Goal: Obtain resource: Obtain resource

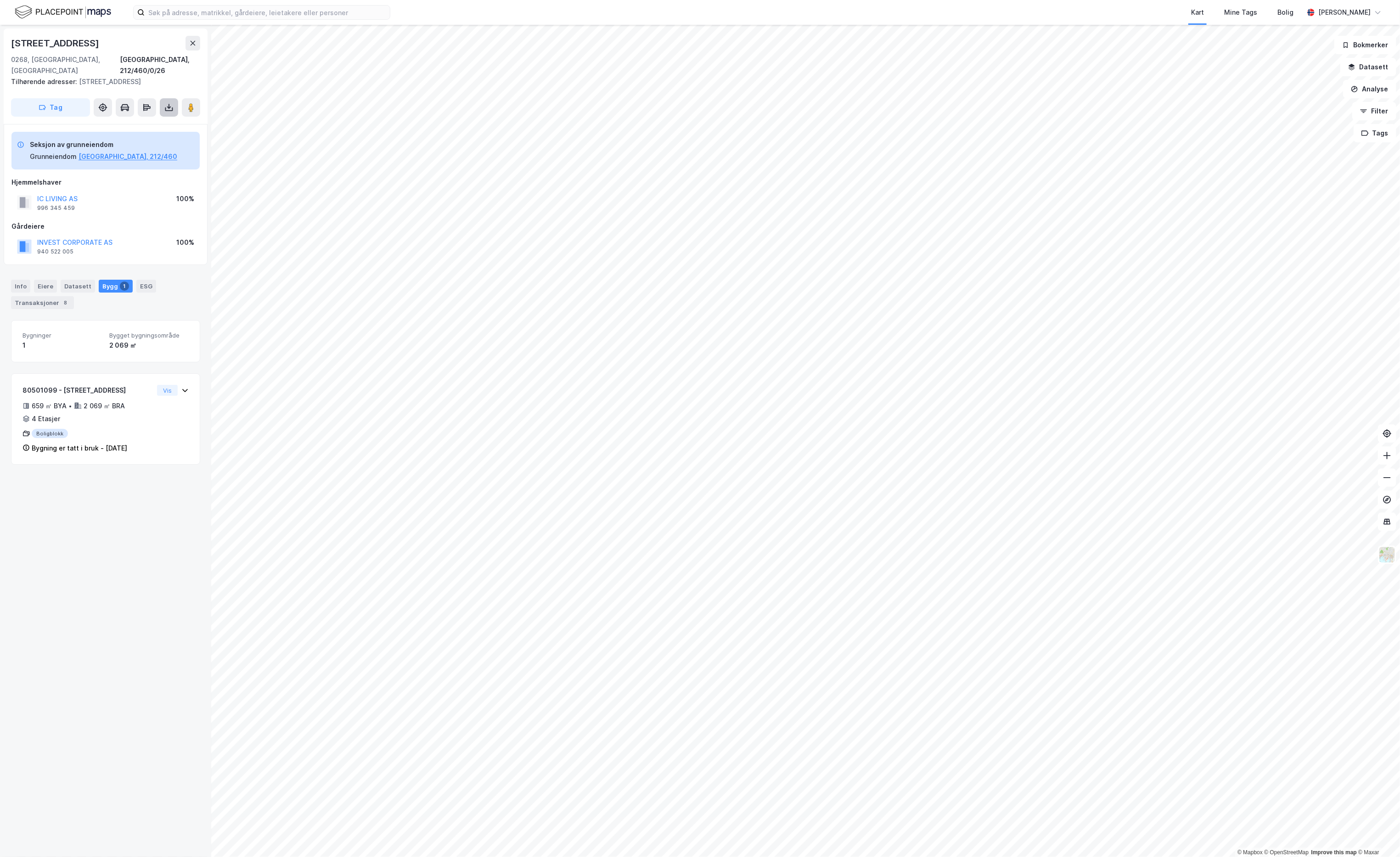
click at [173, 102] on icon at bounding box center [169, 107] width 9 height 9
click at [133, 123] on div "Last ned grunnbok" at bounding box center [123, 126] width 53 height 7
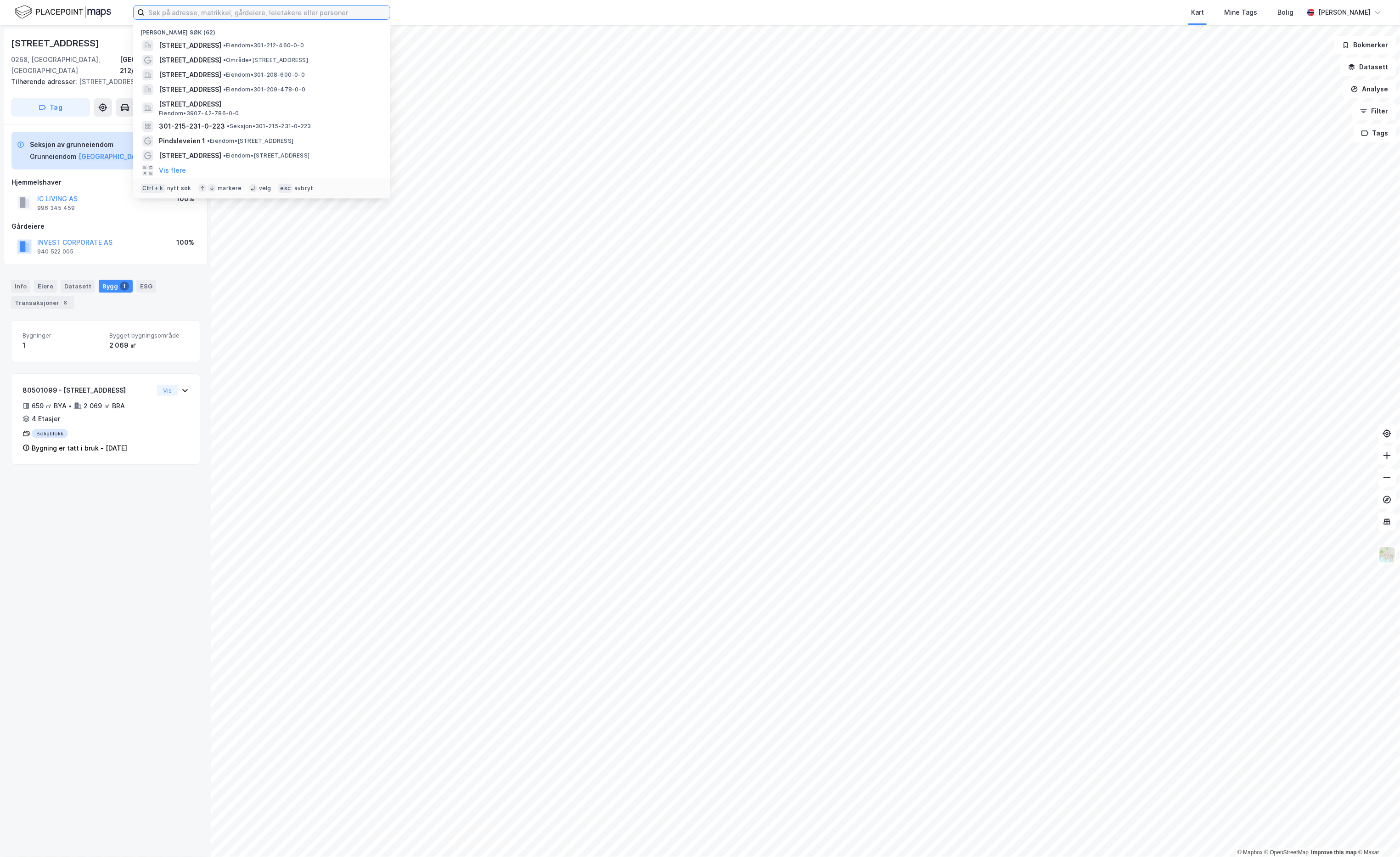
click at [224, 14] on input at bounding box center [267, 12] width 245 height 14
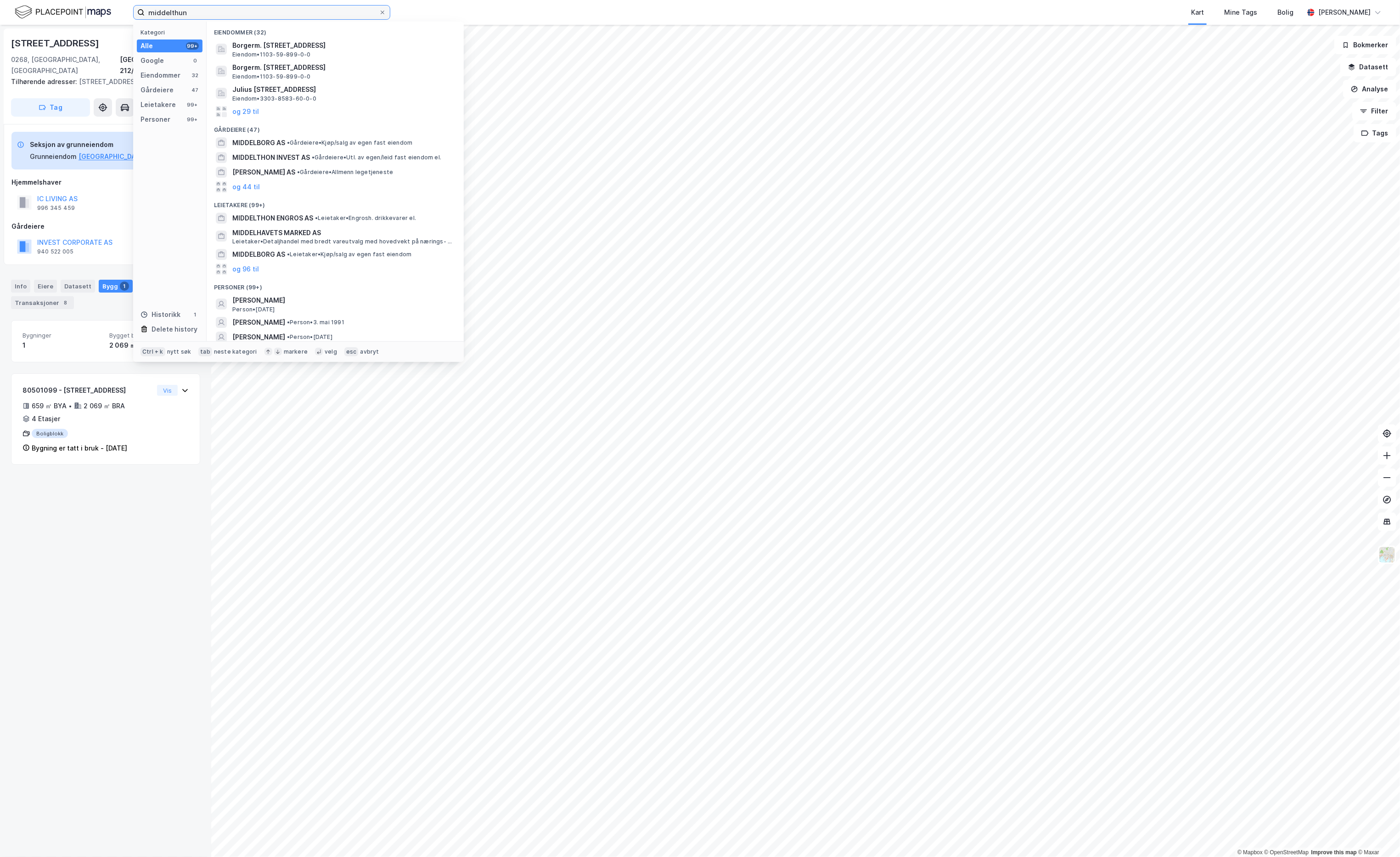
type input "middelthuns"
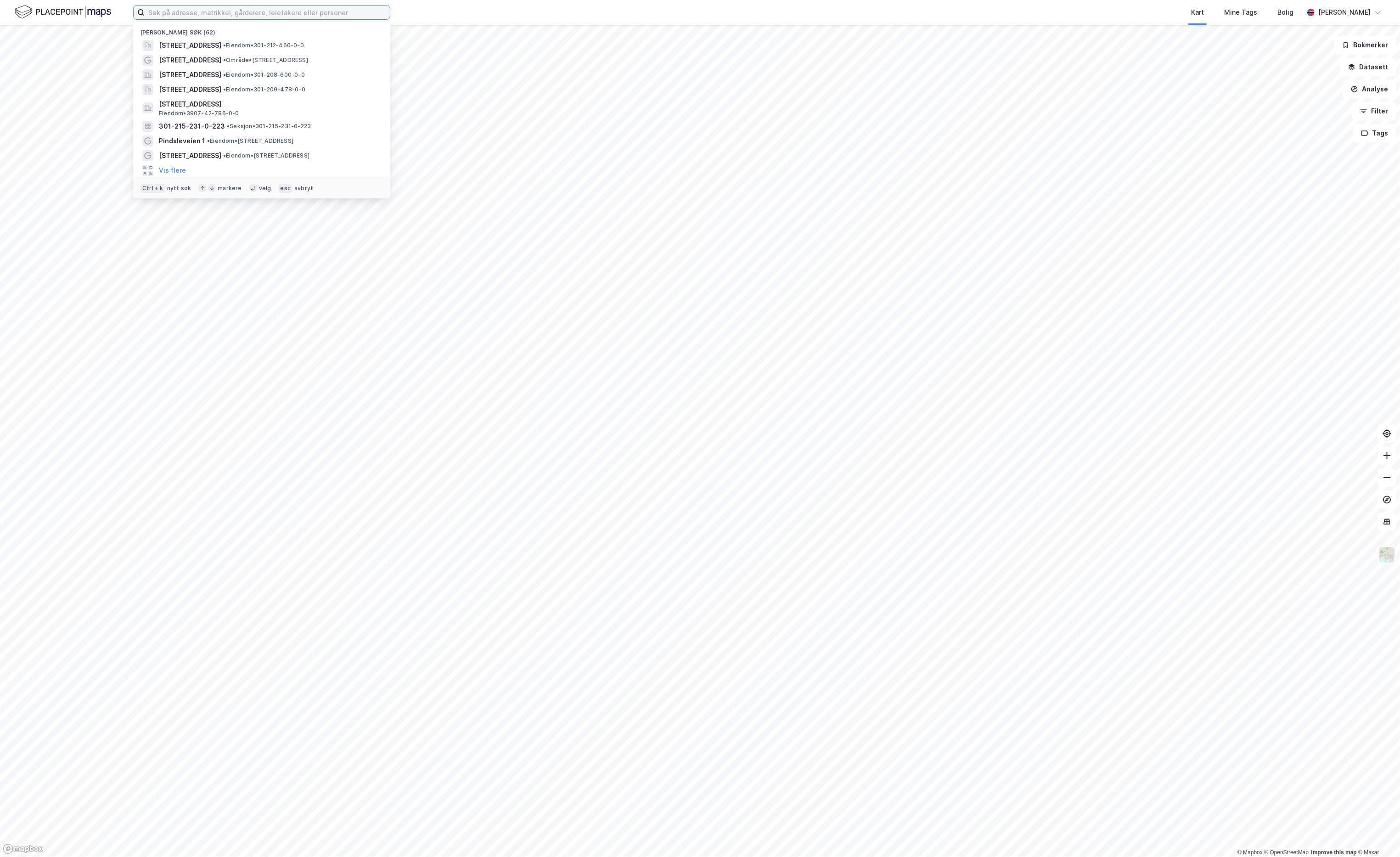
click at [340, 16] on input at bounding box center [267, 12] width 245 height 14
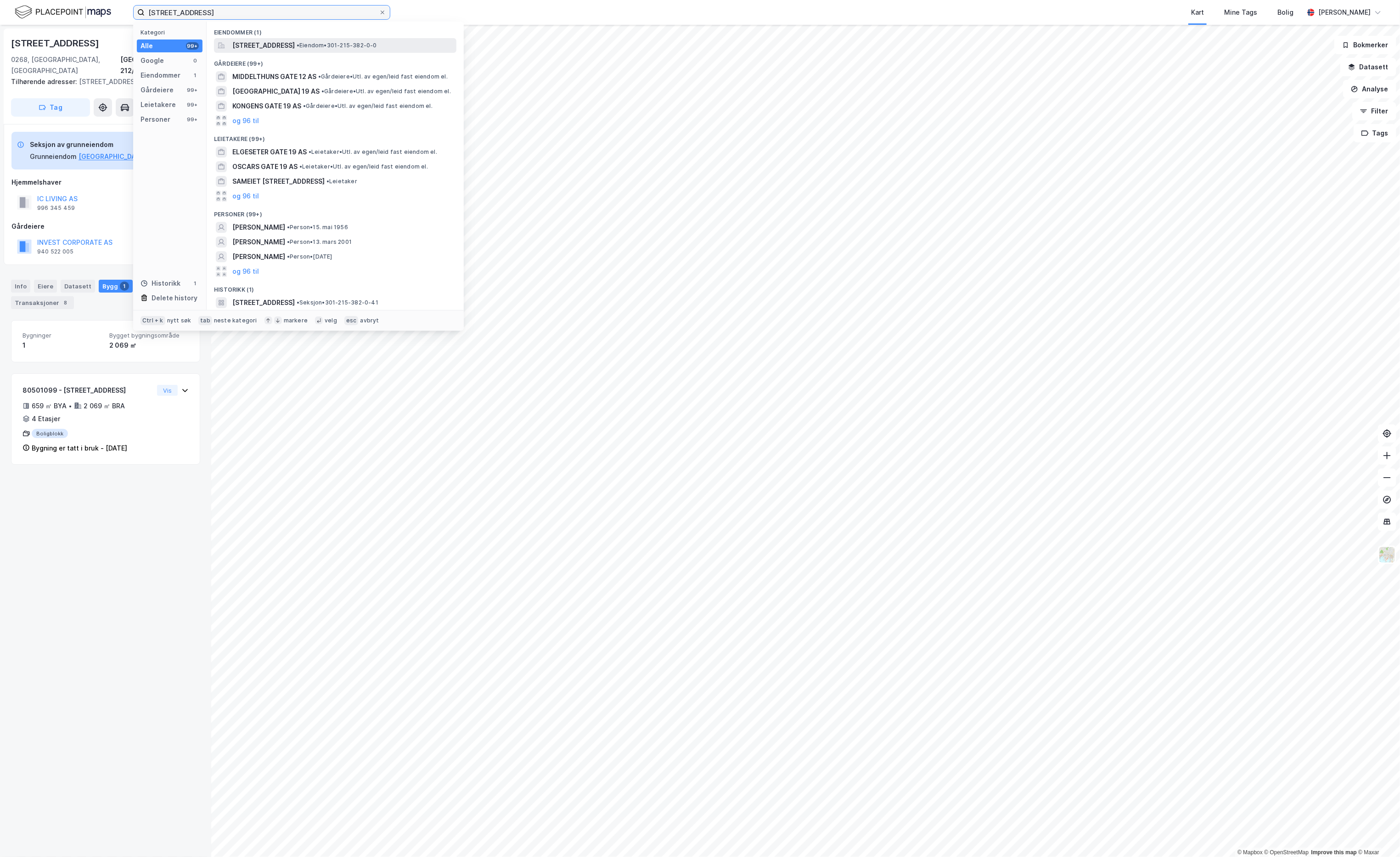
type input "middelthuns gate 19"
click at [294, 45] on span "Middelthuns gate 19, 0368, OSLO, OSLO" at bounding box center [263, 46] width 62 height 11
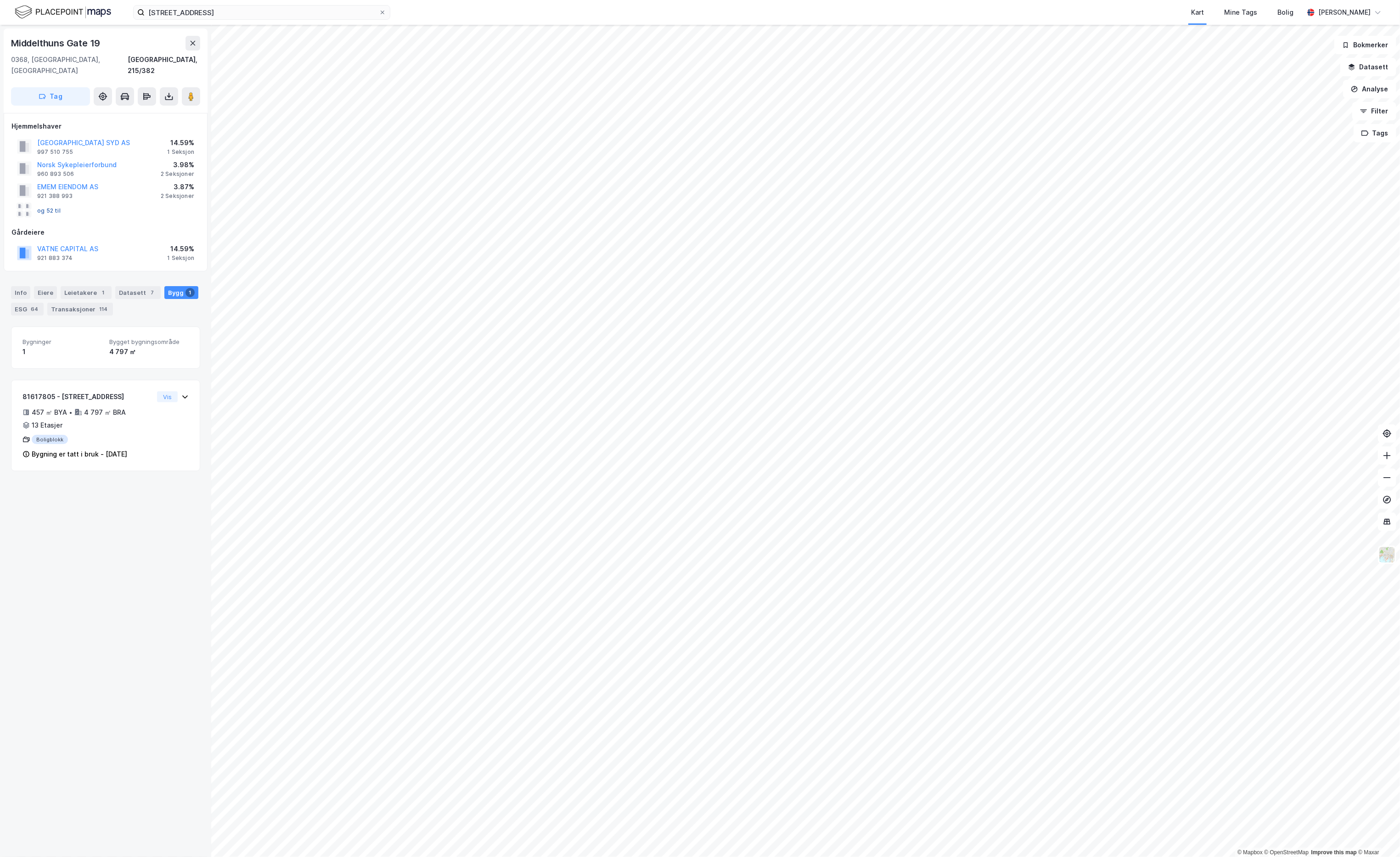
click at [0, 0] on button "og 52 til" at bounding box center [0, 0] width 0 height 0
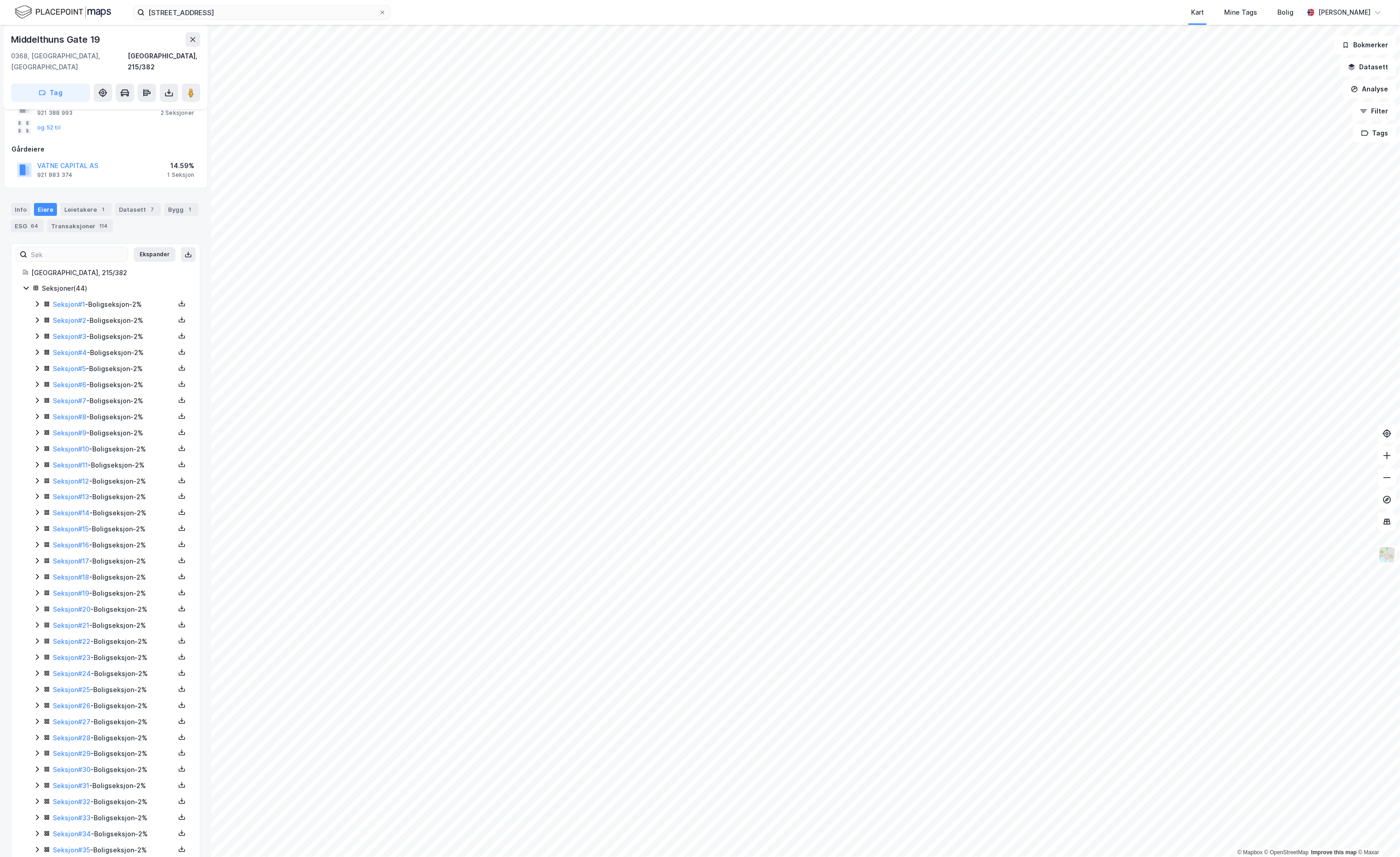
scroll to position [259, 0]
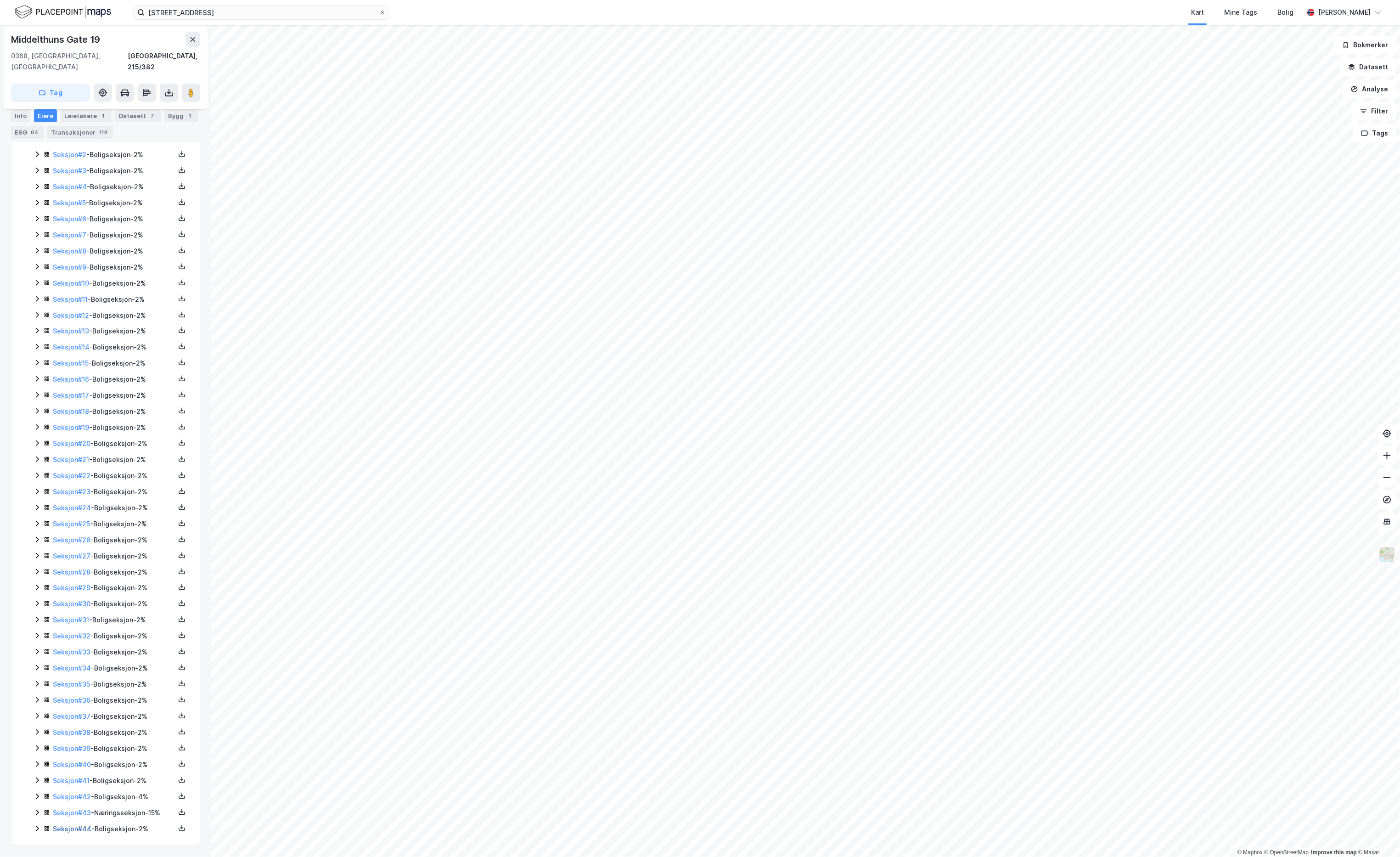
click at [90, 826] on link "Seksjon # 44" at bounding box center [72, 829] width 38 height 8
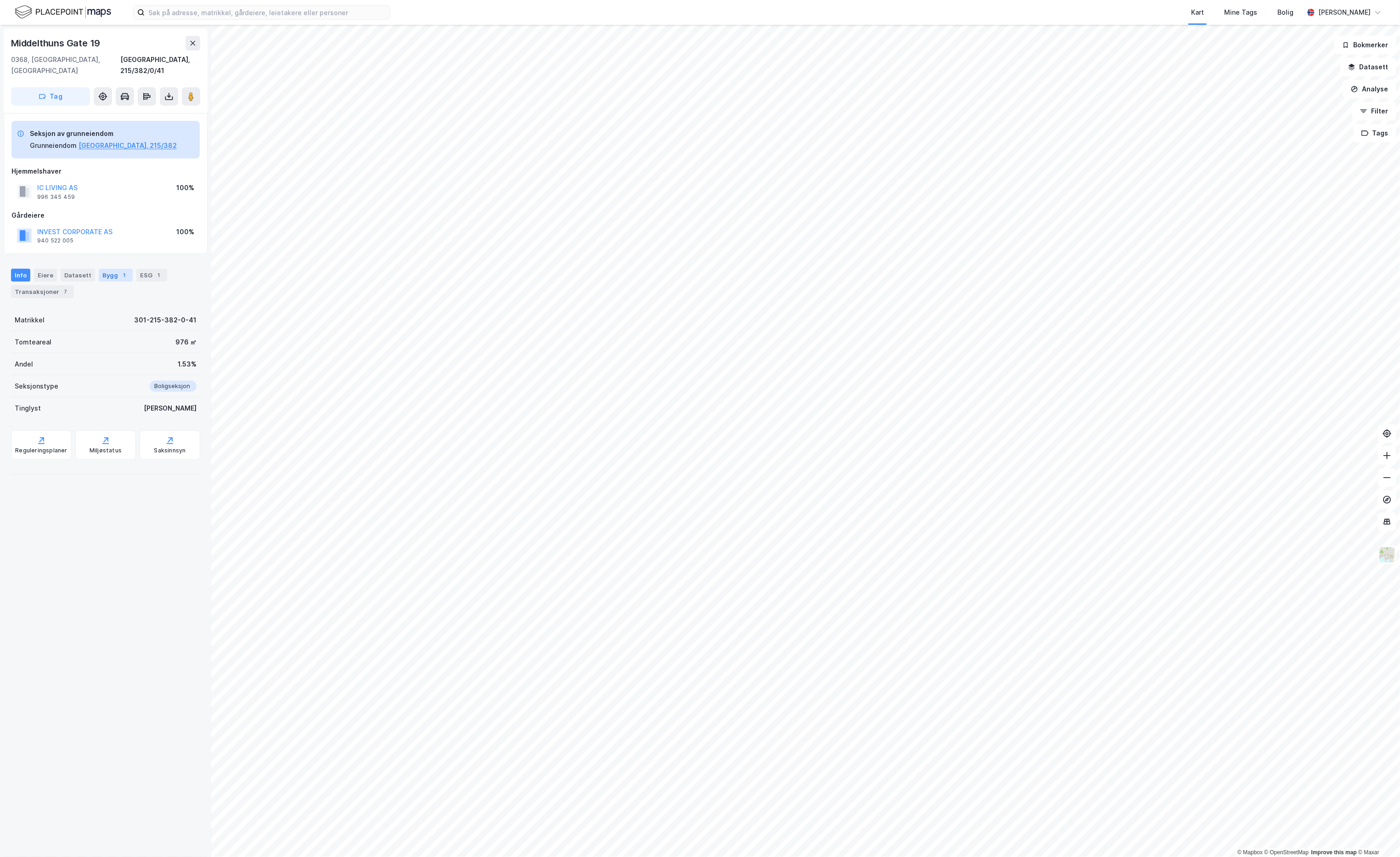
click at [103, 269] on div "Bygg 1" at bounding box center [115, 275] width 34 height 13
click at [171, 87] on button at bounding box center [169, 96] width 18 height 18
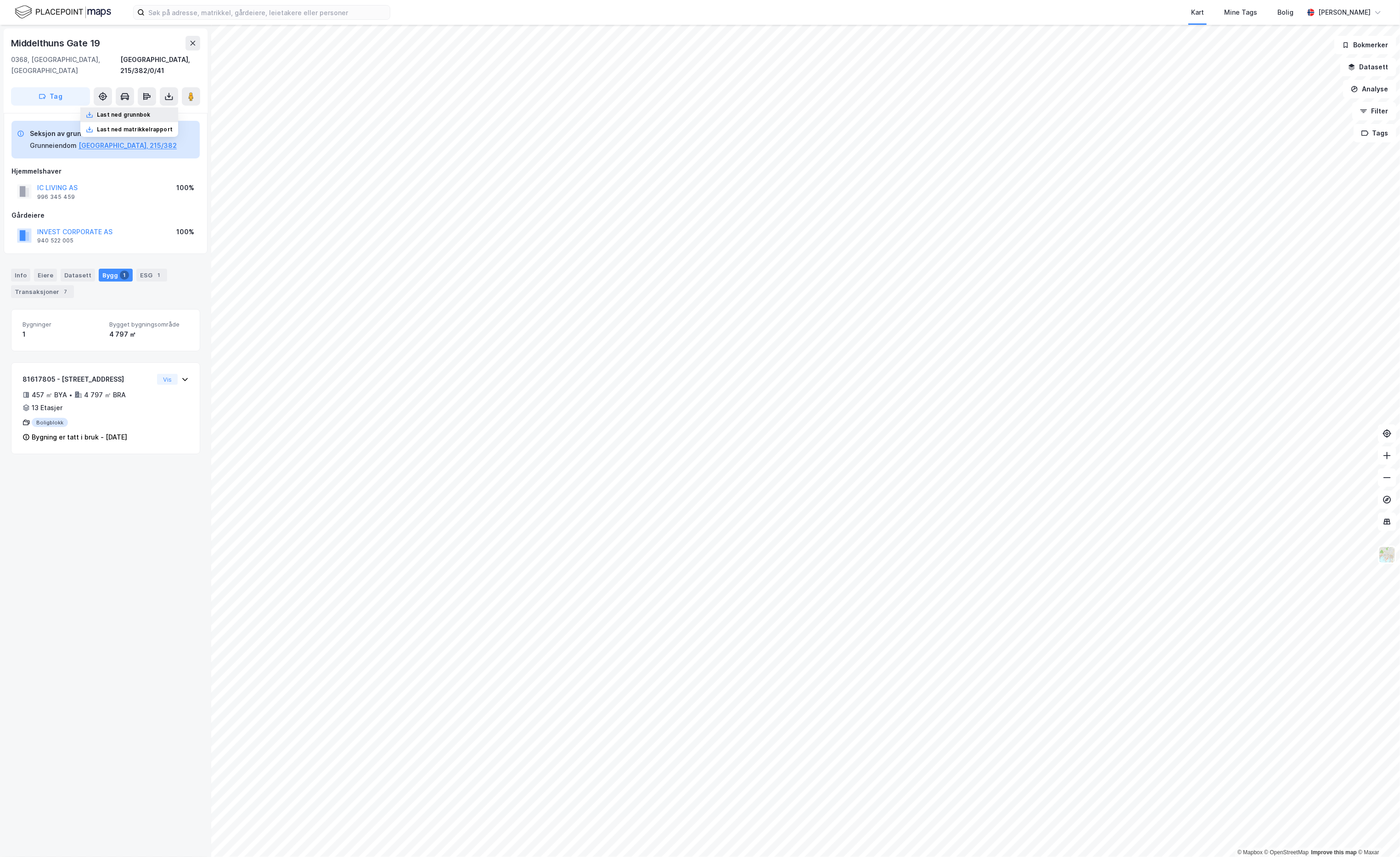
click at [150, 112] on div "Last ned grunnbok" at bounding box center [123, 115] width 53 height 7
click at [171, 7] on input at bounding box center [267, 12] width 245 height 14
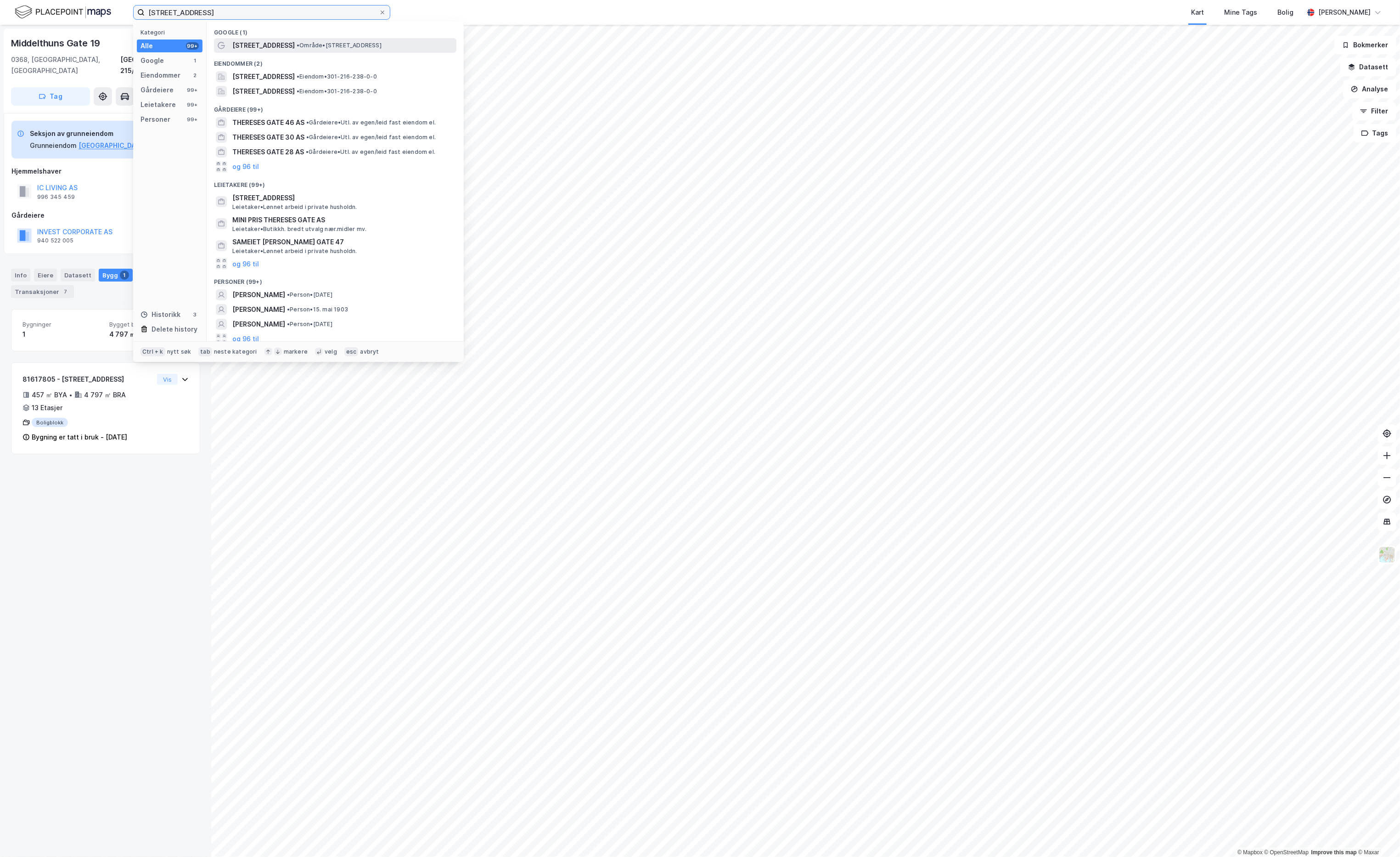
type input "thereses gate 47"
click at [296, 43] on span "•" at bounding box center [297, 46] width 3 height 7
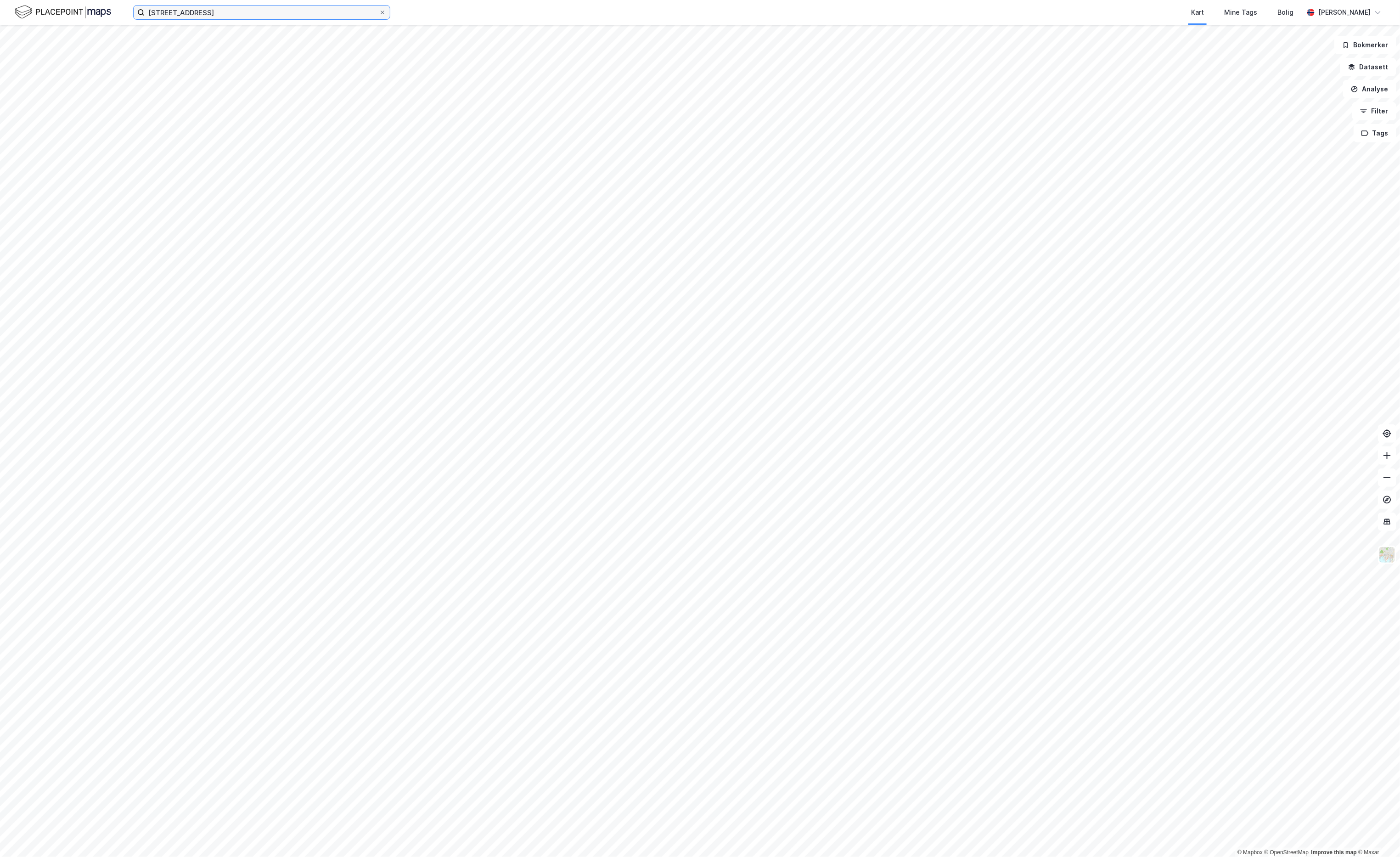
click at [221, 9] on input "thereses gate 47" at bounding box center [262, 12] width 234 height 14
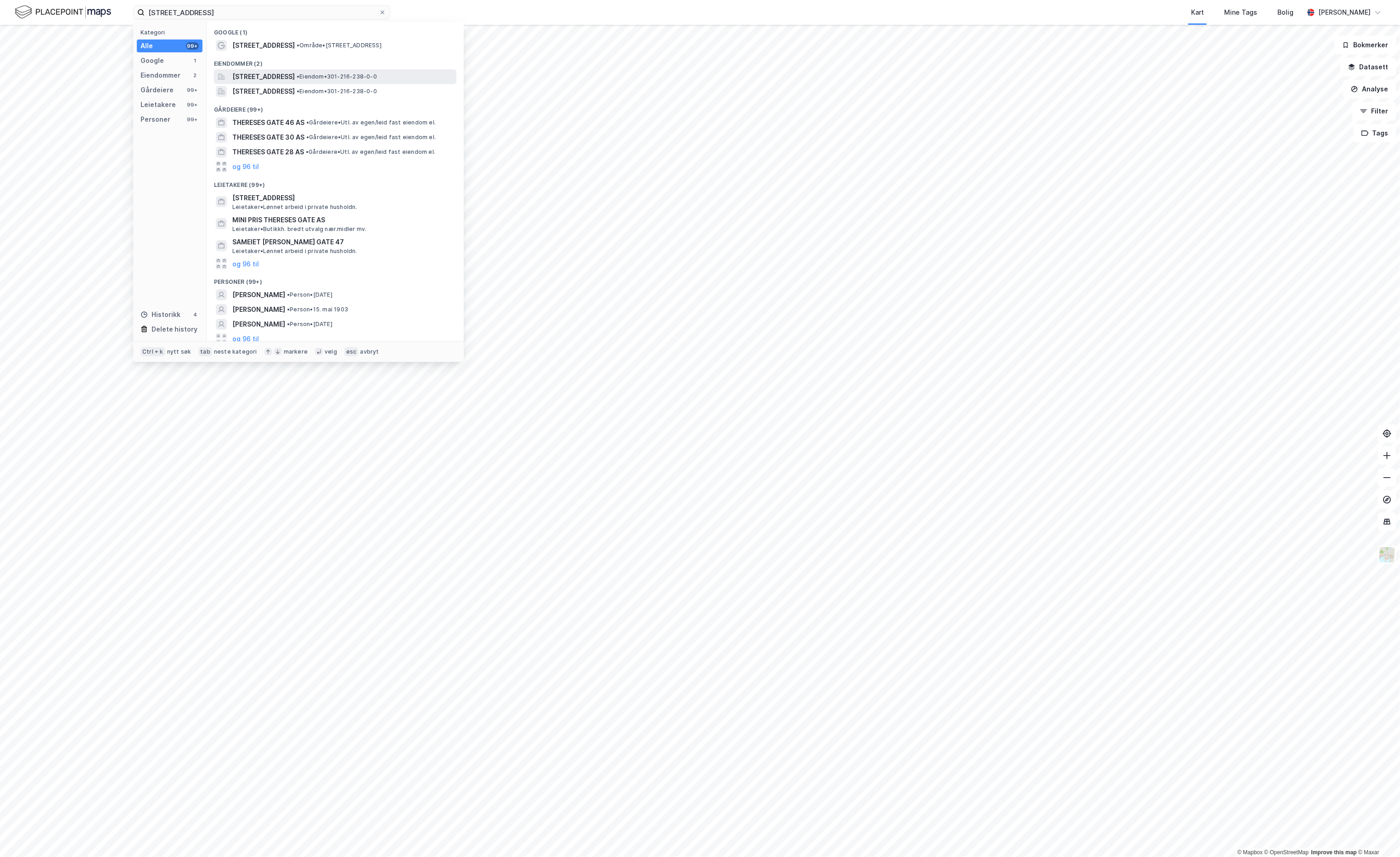
click at [267, 78] on span "Thereses gate 47A, 0354, OSLO, OSLO" at bounding box center [263, 77] width 62 height 11
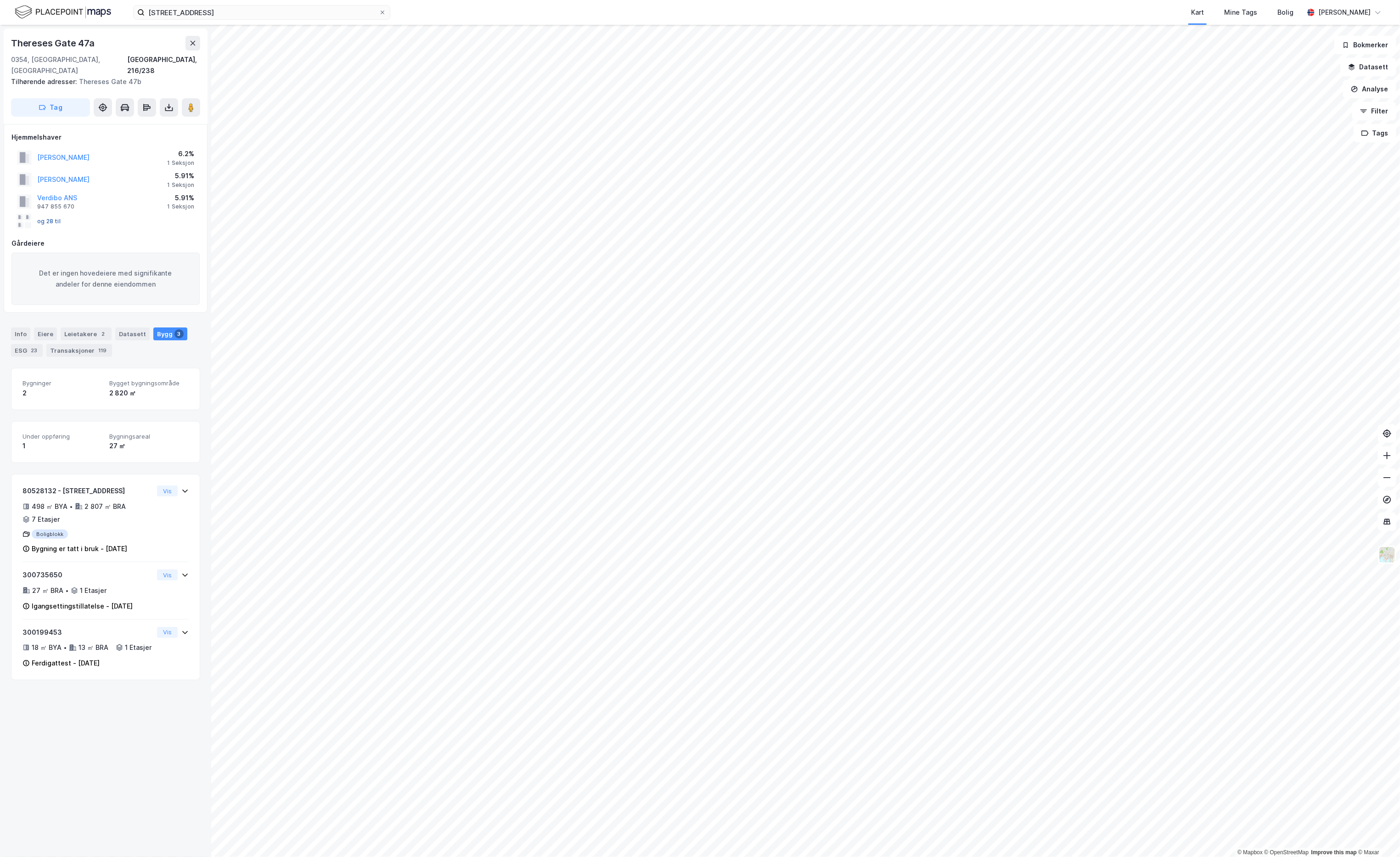
click at [0, 0] on button "og 28 til" at bounding box center [0, 0] width 0 height 0
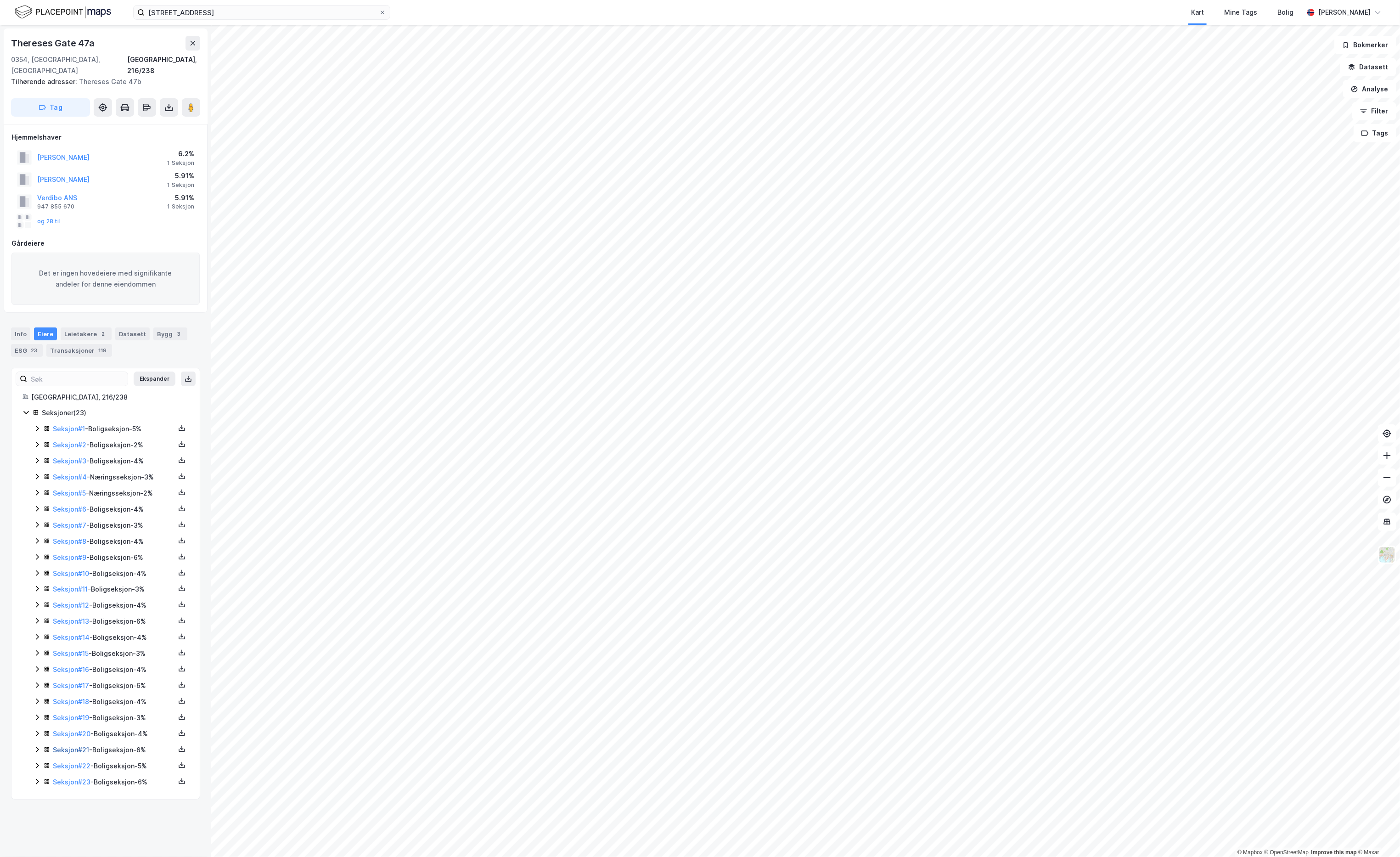
click at [65, 746] on link "Seksjon # 21" at bounding box center [71, 750] width 37 height 8
click at [59, 730] on link "Seksjon # 20" at bounding box center [71, 734] width 37 height 8
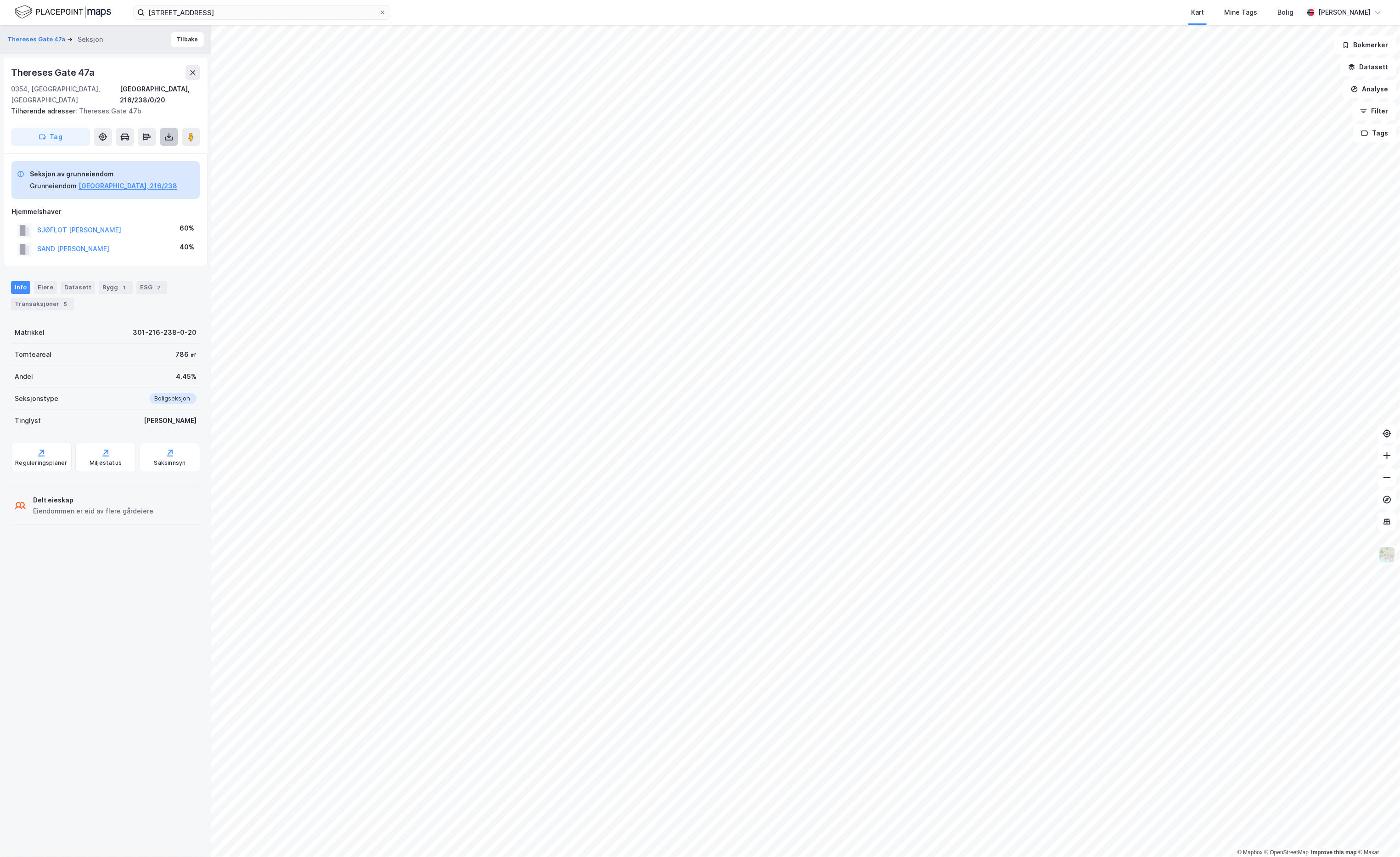
click at [172, 133] on icon at bounding box center [169, 137] width 9 height 9
click at [130, 152] on div "Last ned grunnbok" at bounding box center [123, 155] width 53 height 7
click at [102, 281] on div "Bygg 1" at bounding box center [115, 287] width 34 height 13
